Goal: Task Accomplishment & Management: Use online tool/utility

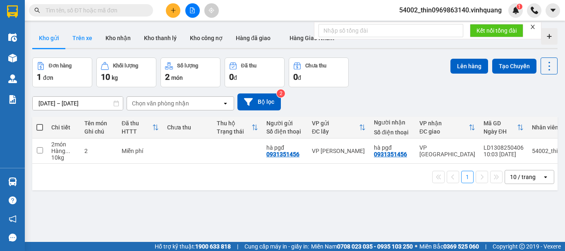
click at [84, 34] on button "Trên xe" at bounding box center [82, 38] width 33 height 20
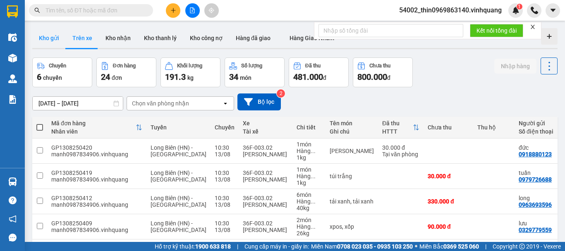
click at [53, 39] on button "Kho gửi" at bounding box center [49, 38] width 34 height 20
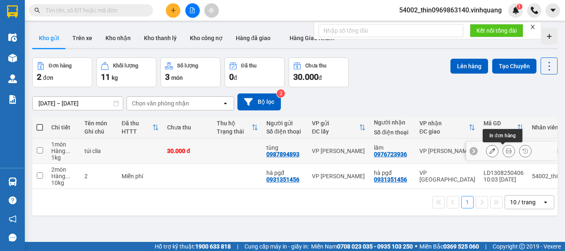
click at [503, 154] on button at bounding box center [509, 151] width 12 height 14
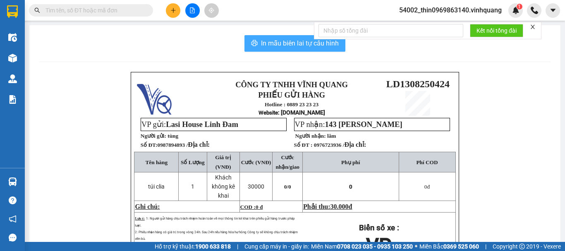
click at [296, 42] on span "In mẫu biên lai tự cấu hình" at bounding box center [300, 43] width 78 height 10
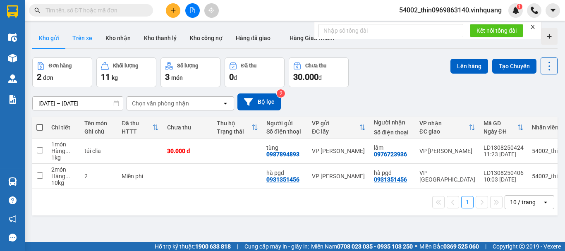
click at [80, 39] on button "Trên xe" at bounding box center [82, 38] width 33 height 20
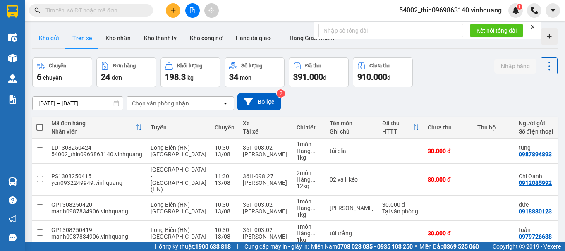
click at [46, 36] on button "Kho gửi" at bounding box center [49, 38] width 34 height 20
